Goal: Browse casually: Explore the website without a specific task or goal

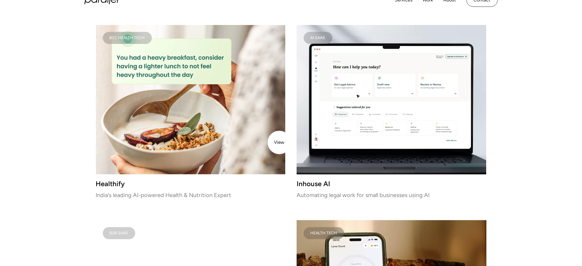
scroll to position [785, 0]
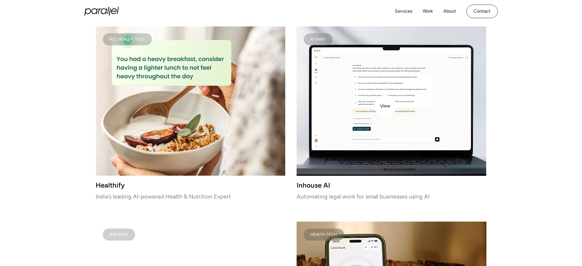
click at [386, 106] on video at bounding box center [392, 100] width 190 height 149
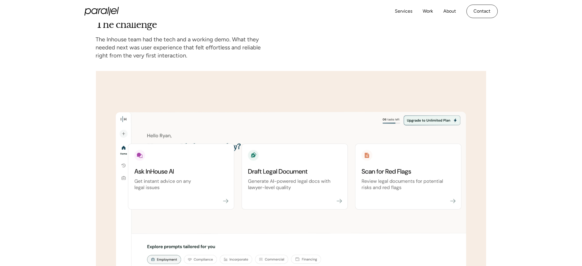
scroll to position [866, 0]
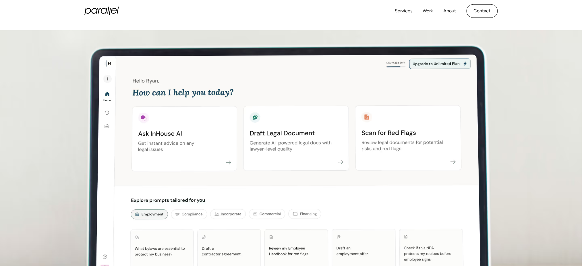
scroll to position [127, 0]
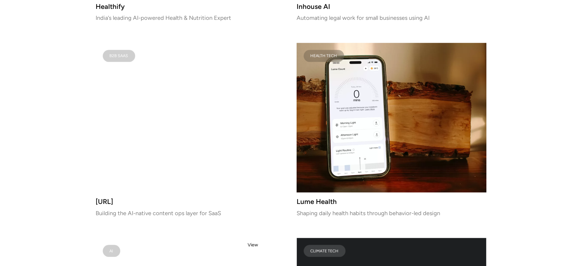
scroll to position [965, 0]
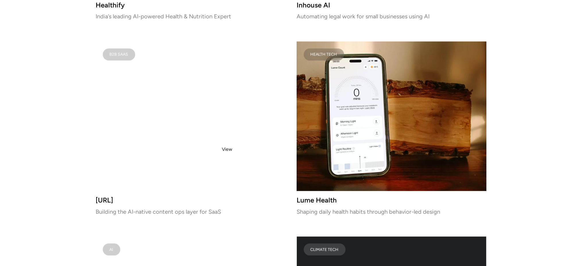
click at [227, 149] on video at bounding box center [191, 116] width 190 height 149
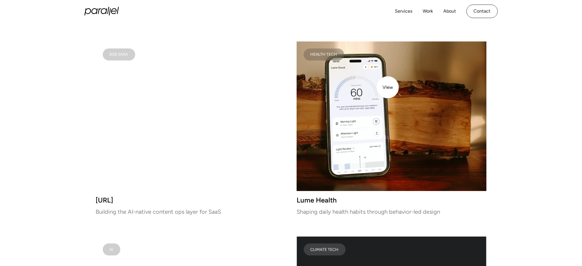
click at [388, 87] on video at bounding box center [392, 116] width 190 height 149
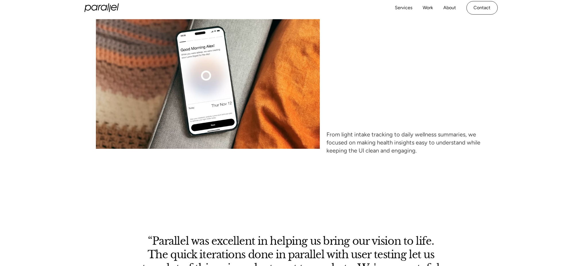
scroll to position [2853, 0]
